Goal: Task Accomplishment & Management: Manage account settings

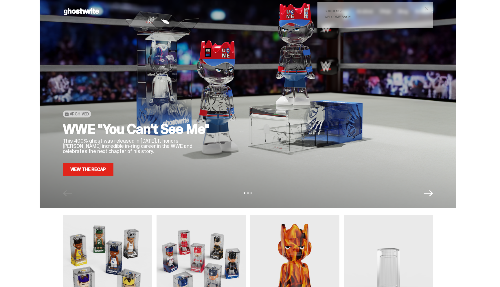
click at [95, 170] on link "View the Recap" at bounding box center [88, 169] width 51 height 13
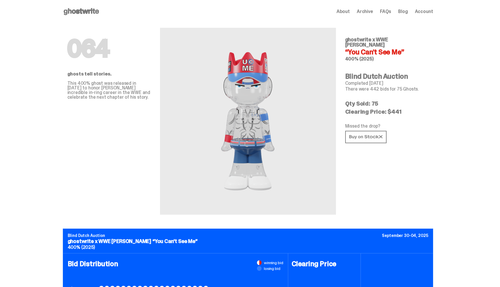
click at [423, 10] on span "Account" at bounding box center [424, 11] width 18 height 5
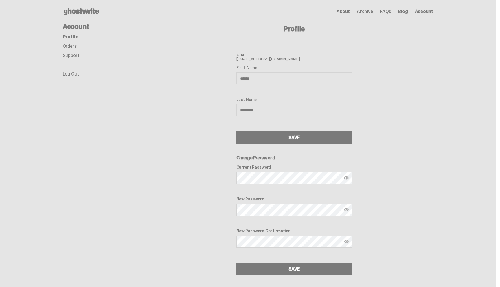
click at [66, 44] on link "Orders" at bounding box center [70, 46] width 14 height 6
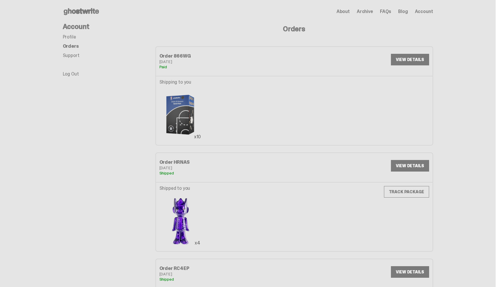
click at [91, 9] on icon at bounding box center [81, 11] width 37 height 9
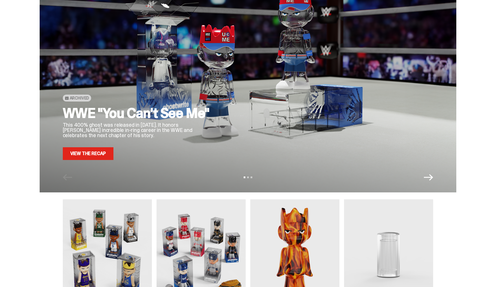
scroll to position [1, 0]
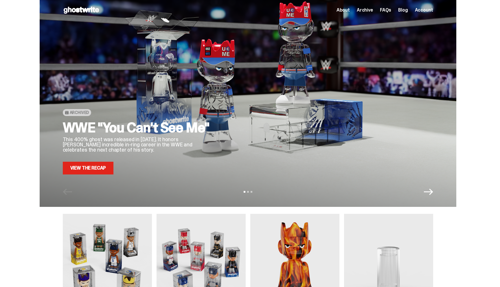
click at [73, 173] on link "View the Recap" at bounding box center [88, 168] width 51 height 13
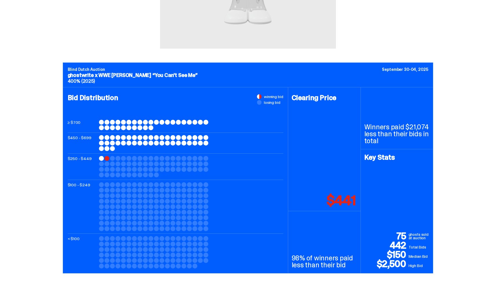
scroll to position [209, 0]
